Goal: Task Accomplishment & Management: Use online tool/utility

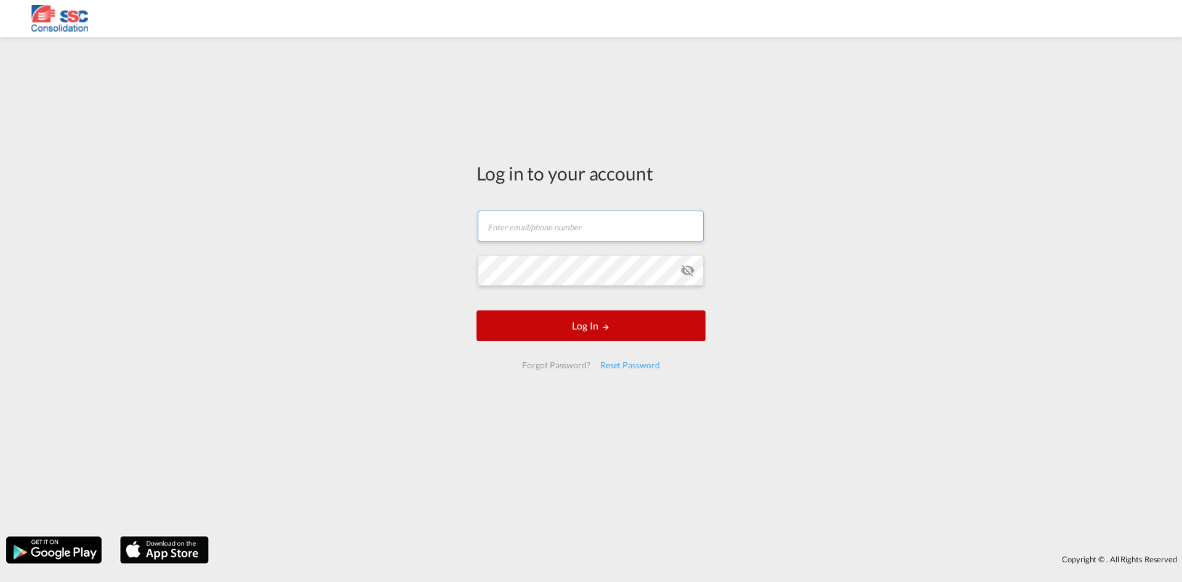
type input "[EMAIL_ADDRESS][DOMAIN_NAME]"
click at [576, 321] on button "Log In" at bounding box center [590, 325] width 229 height 31
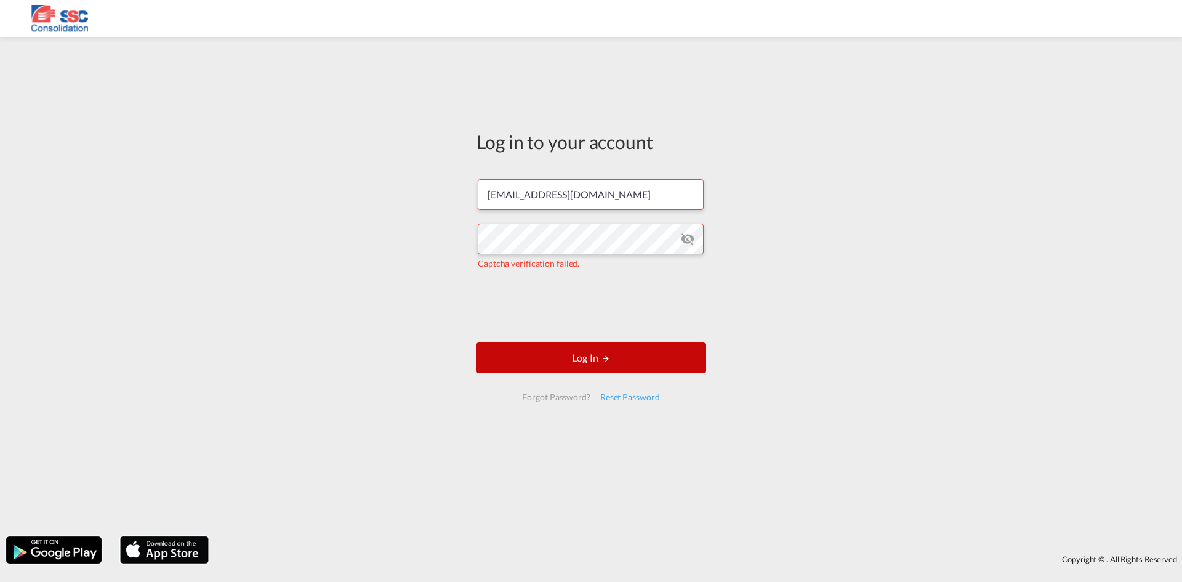
click at [595, 361] on button "Log In" at bounding box center [590, 357] width 229 height 31
